Goal: Find specific page/section: Find specific page/section

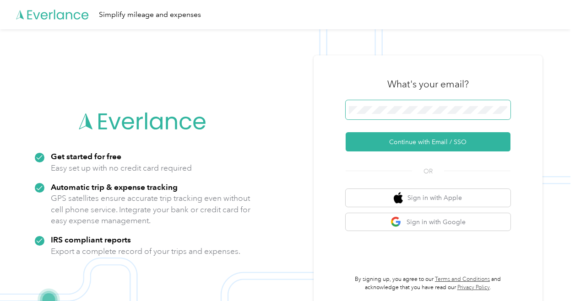
click at [409, 117] on span at bounding box center [428, 109] width 165 height 19
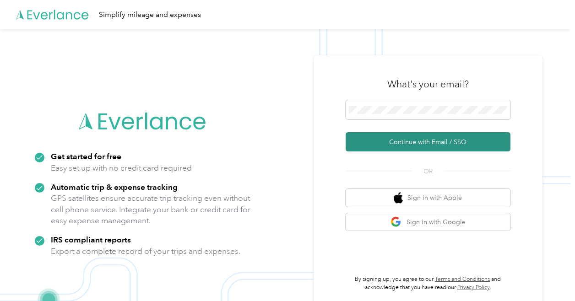
click at [423, 137] on button "Continue with Email / SSO" at bounding box center [428, 141] width 165 height 19
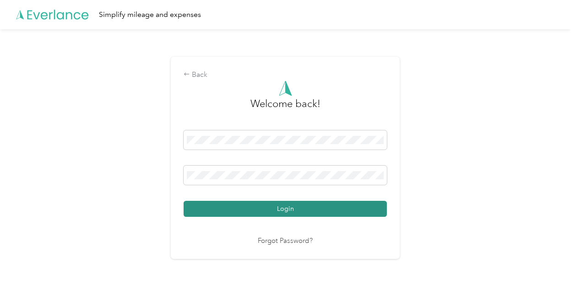
click at [312, 207] on button "Login" at bounding box center [285, 209] width 203 height 16
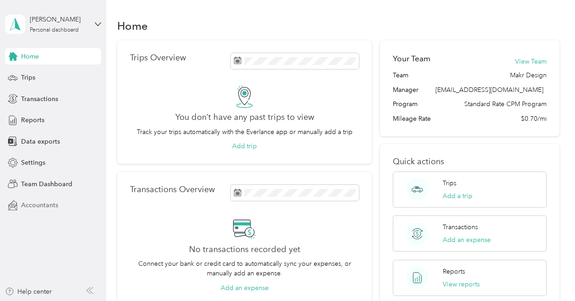
click at [37, 204] on span "Accountants" at bounding box center [39, 206] width 37 height 10
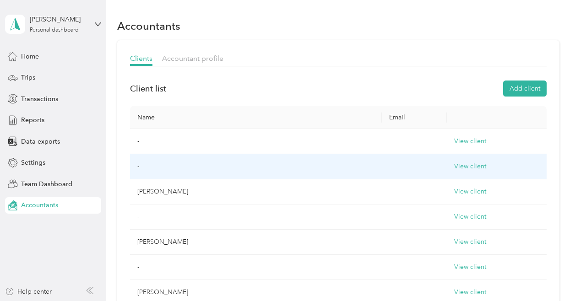
scroll to position [137, 0]
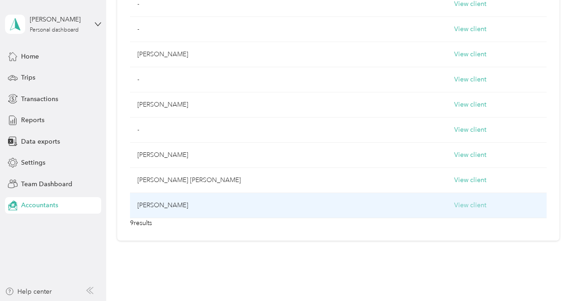
click at [454, 202] on button "View client" at bounding box center [470, 206] width 32 height 10
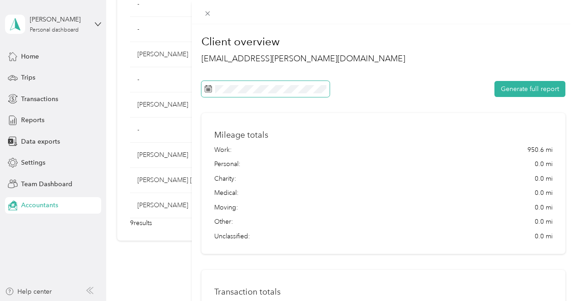
click at [260, 93] on span at bounding box center [265, 89] width 128 height 16
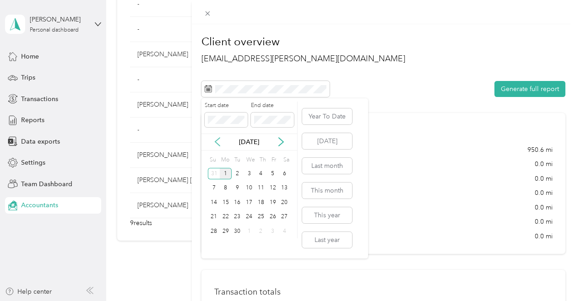
click at [221, 142] on icon at bounding box center [217, 141] width 9 height 9
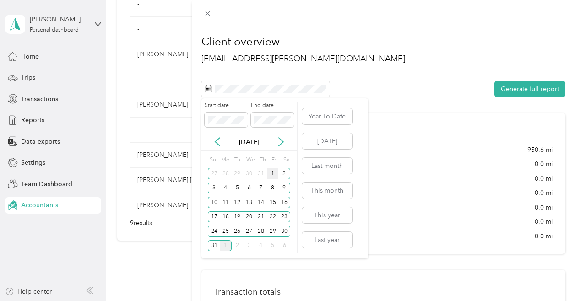
click at [273, 175] on div "1" at bounding box center [273, 173] width 12 height 11
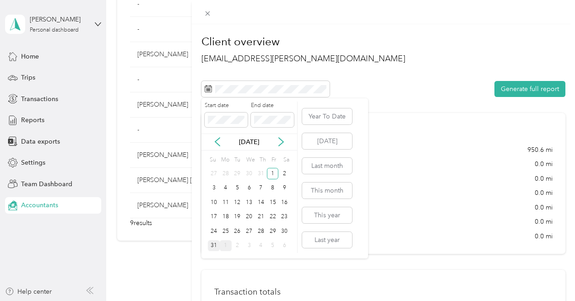
click at [215, 246] on div "31" at bounding box center [214, 245] width 12 height 11
